Goal: Find specific page/section: Find specific page/section

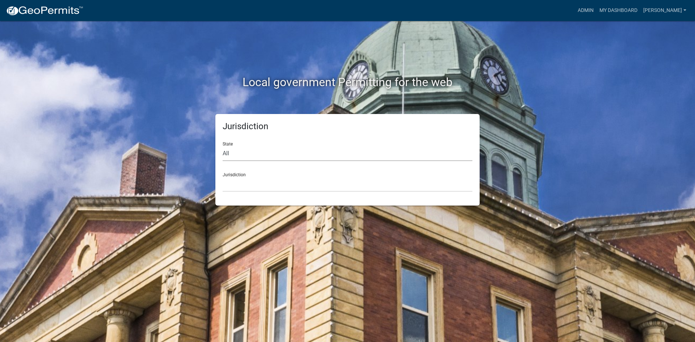
click at [262, 150] on select "All [US_STATE] [US_STATE] [US_STATE] [US_STATE] [US_STATE] [US_STATE] [US_STATE…" at bounding box center [348, 153] width 250 height 15
select select "[US_STATE]"
click at [223, 146] on select "All [US_STATE] [US_STATE] [US_STATE] [US_STATE] [US_STATE] [US_STATE] [US_STATE…" at bounding box center [348, 153] width 250 height 15
click at [244, 186] on select "[GEOGRAPHIC_DATA], [US_STATE] [GEOGRAPHIC_DATA], [US_STATE] [GEOGRAPHIC_DATA], …" at bounding box center [348, 184] width 250 height 15
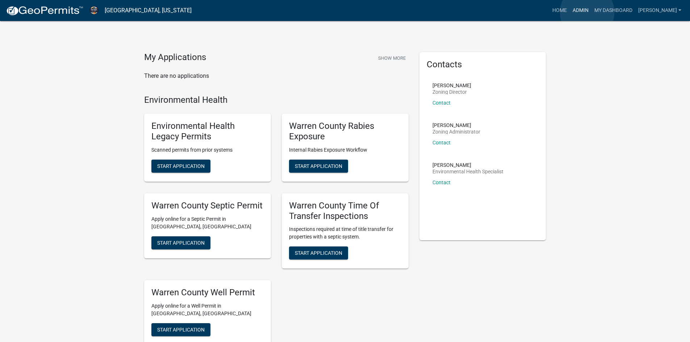
drag, startPoint x: 587, startPoint y: 12, endPoint x: 583, endPoint y: 14, distance: 4.2
click at [587, 12] on link "Admin" at bounding box center [580, 11] width 22 height 14
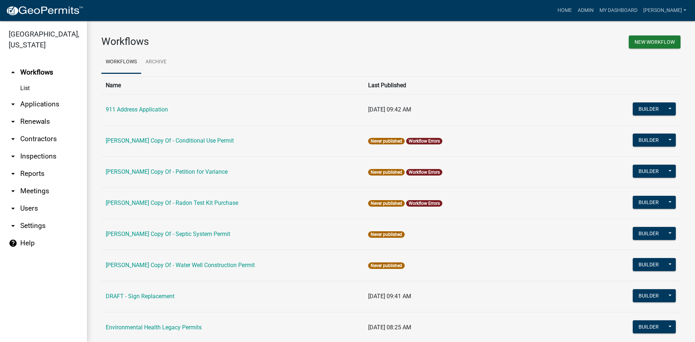
click at [30, 165] on link "arrow_drop_down Reports" at bounding box center [43, 173] width 87 height 17
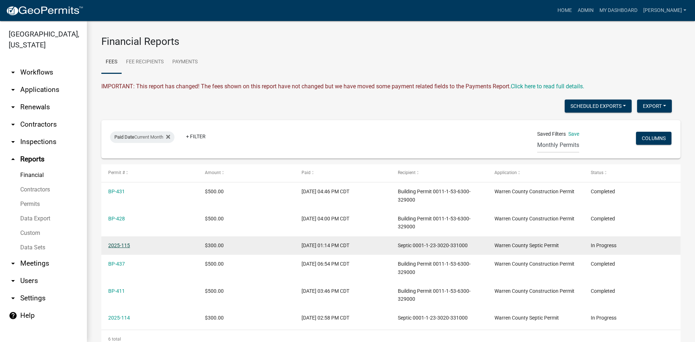
click at [120, 246] on link "2025-115" at bounding box center [119, 246] width 22 height 6
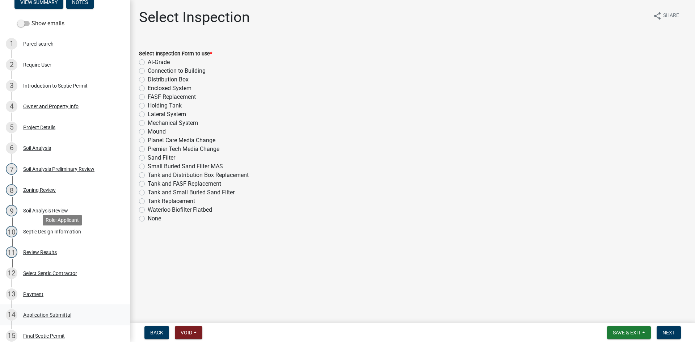
scroll to position [181, 0]
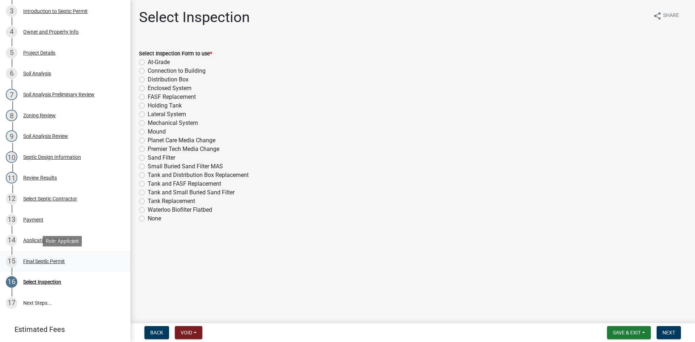
click at [45, 262] on div "Final Septic Permit" at bounding box center [44, 261] width 42 height 5
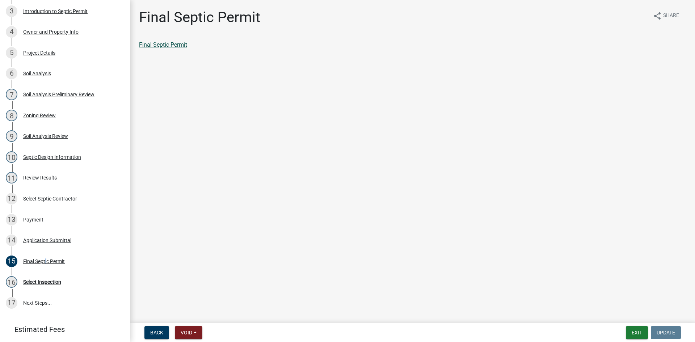
click at [169, 45] on link "Final Septic Permit" at bounding box center [163, 44] width 48 height 7
